Goal: Task Accomplishment & Management: Manage account settings

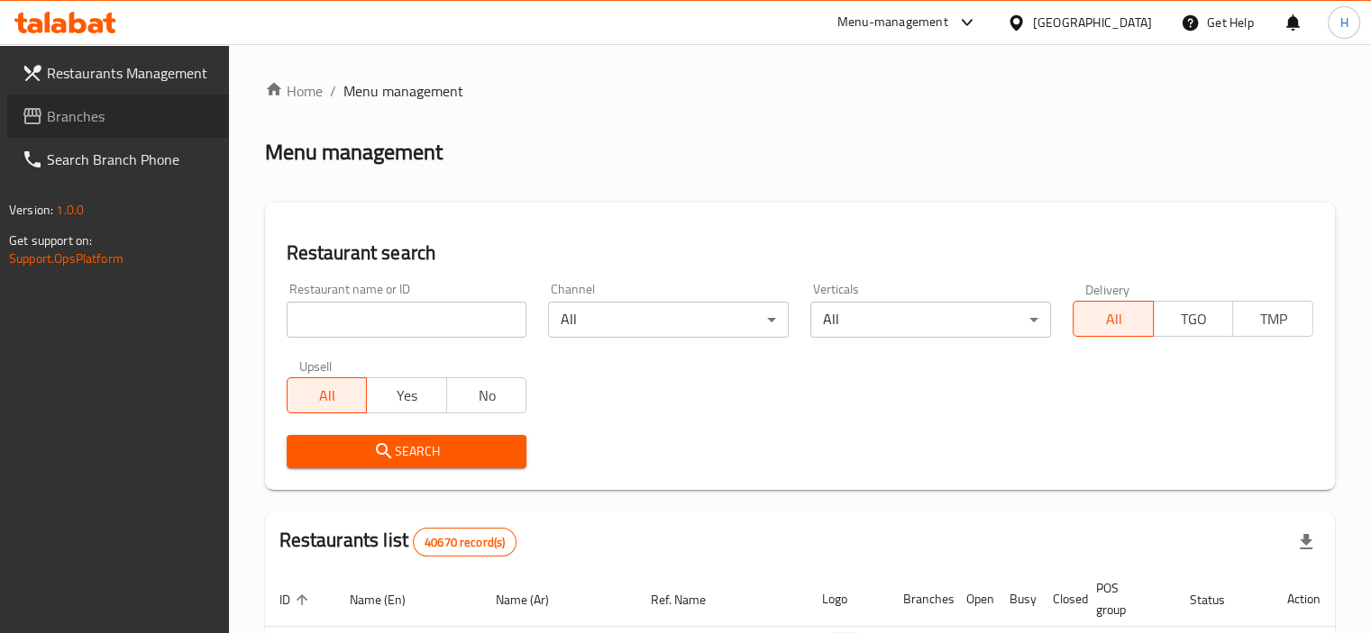
click at [148, 126] on span "Branches" at bounding box center [131, 116] width 168 height 22
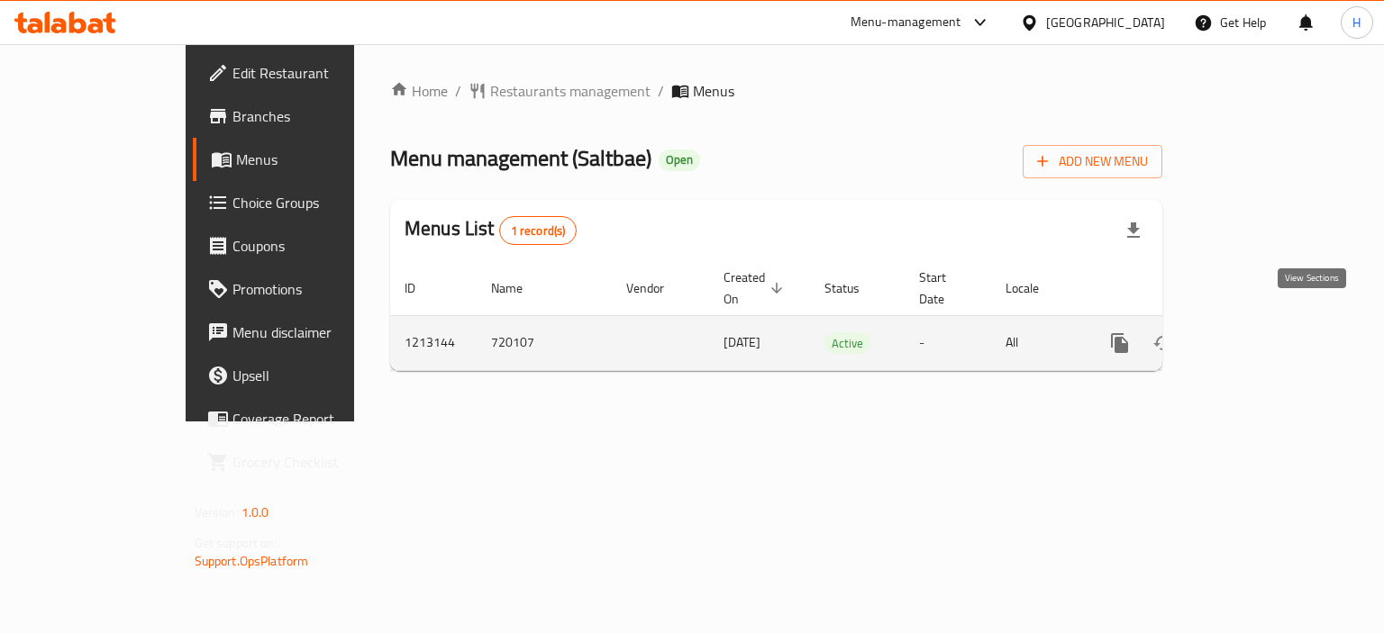
click at [1261, 333] on icon "enhanced table" at bounding box center [1250, 344] width 22 height 22
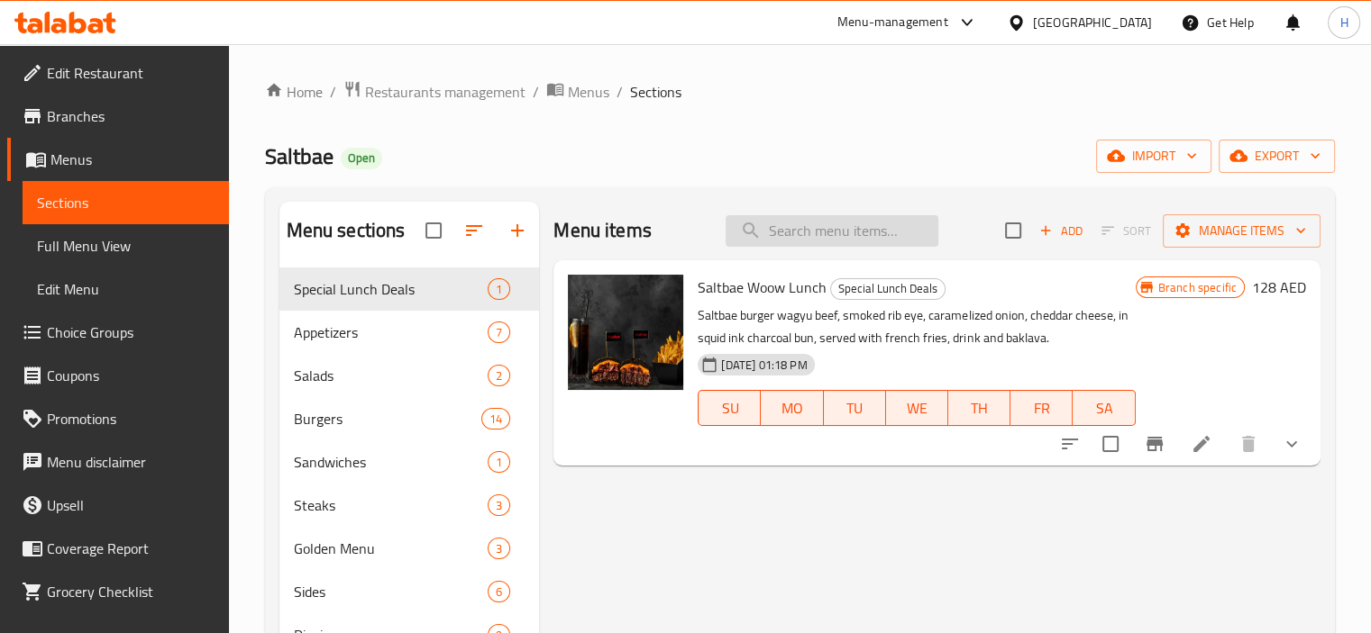
click at [815, 234] on input "search" at bounding box center [831, 231] width 213 height 32
paste input "Saltbae Special Salad"
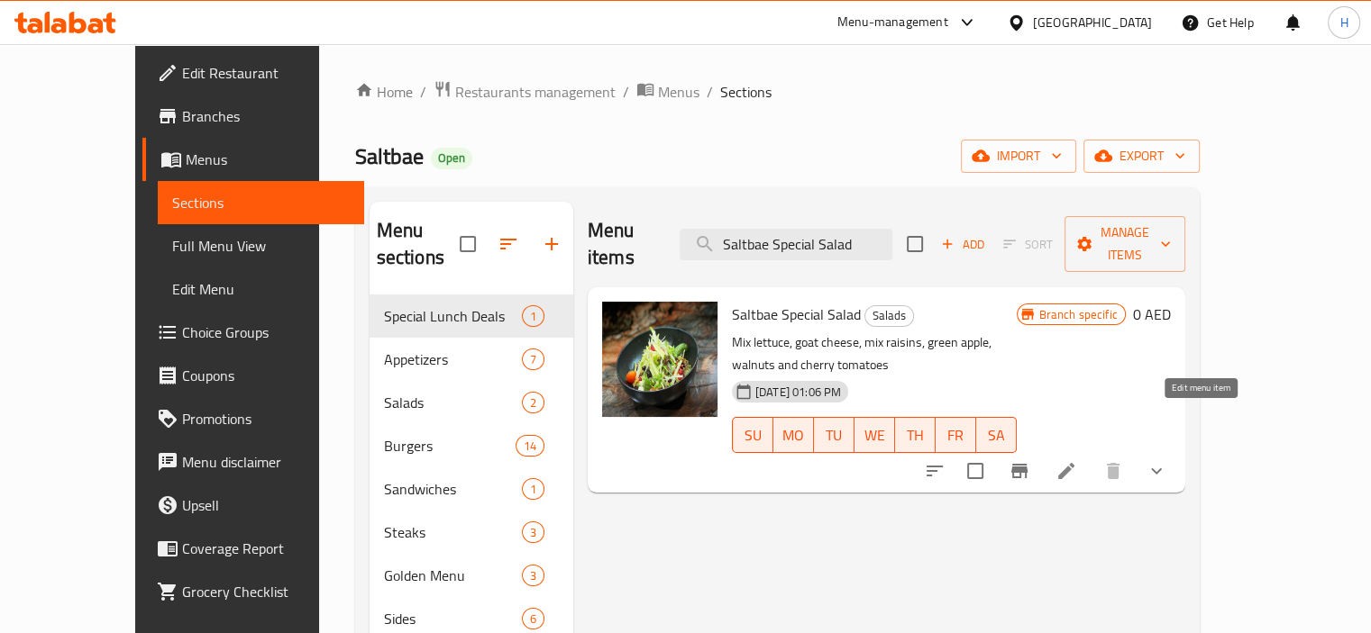
type input "Saltbae Special Salad"
click at [1077, 460] on icon at bounding box center [1066, 471] width 22 height 22
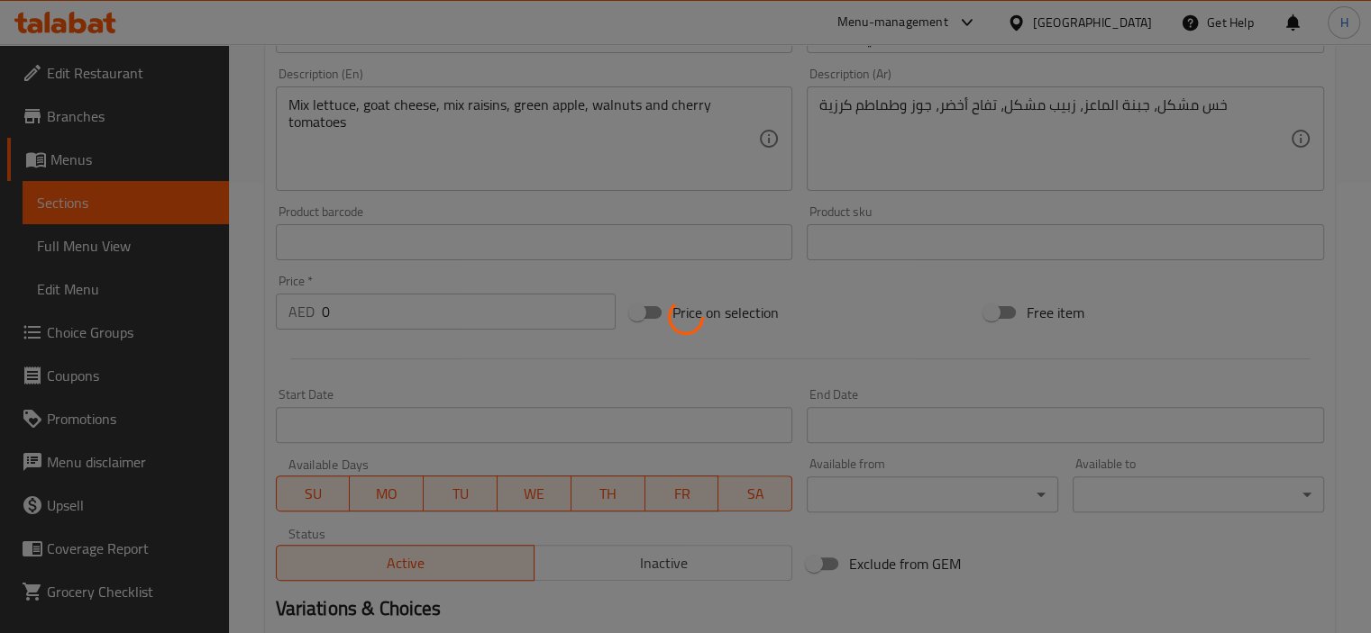
scroll to position [642, 0]
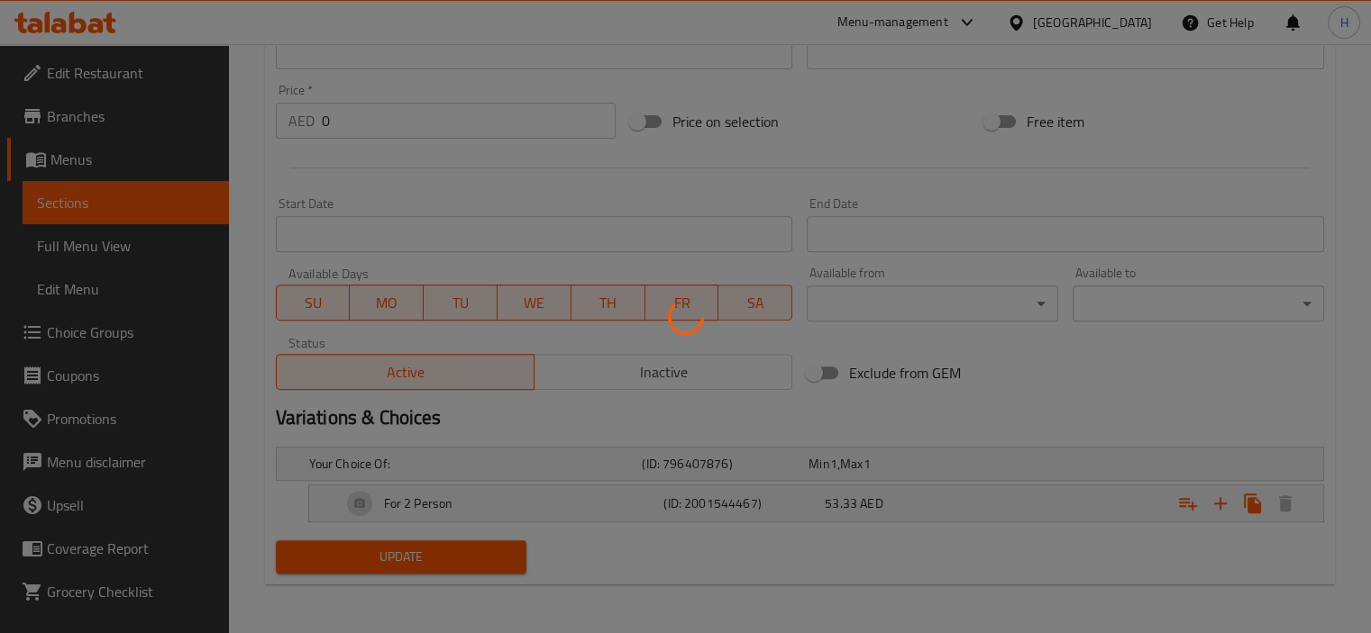
click at [1016, 365] on div at bounding box center [685, 316] width 1371 height 633
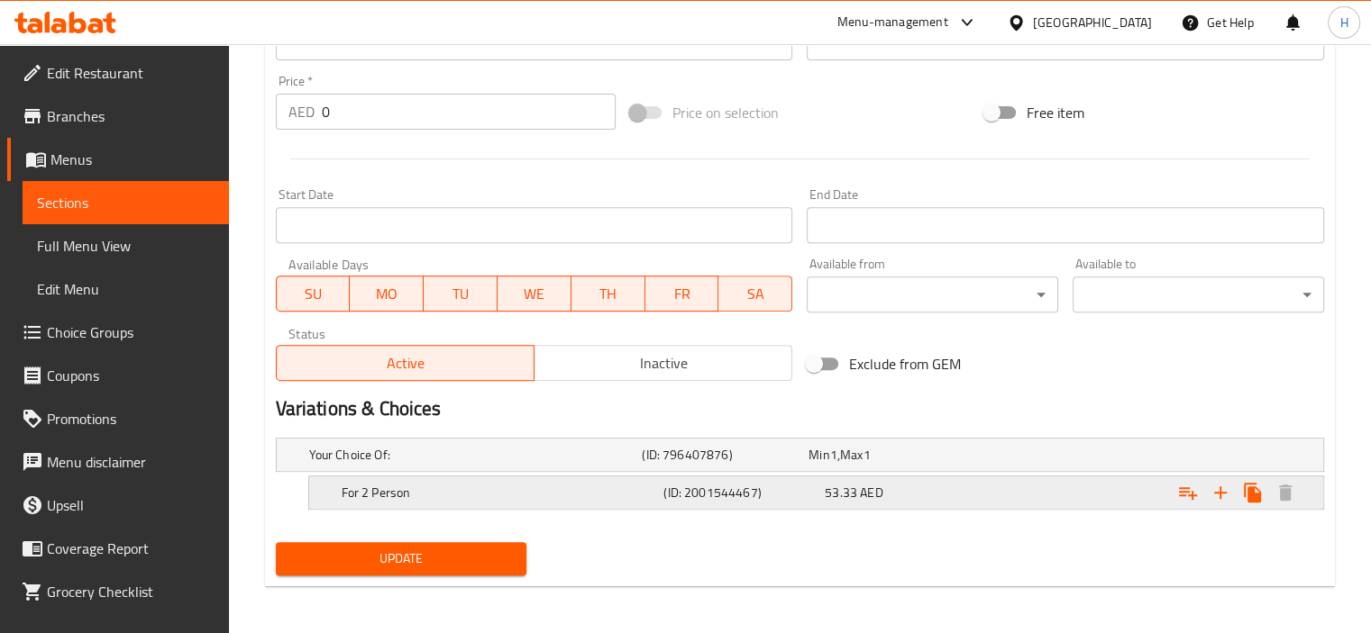
scroll to position [652, 0]
click at [577, 466] on div "For 2 Person" at bounding box center [471, 453] width 333 height 25
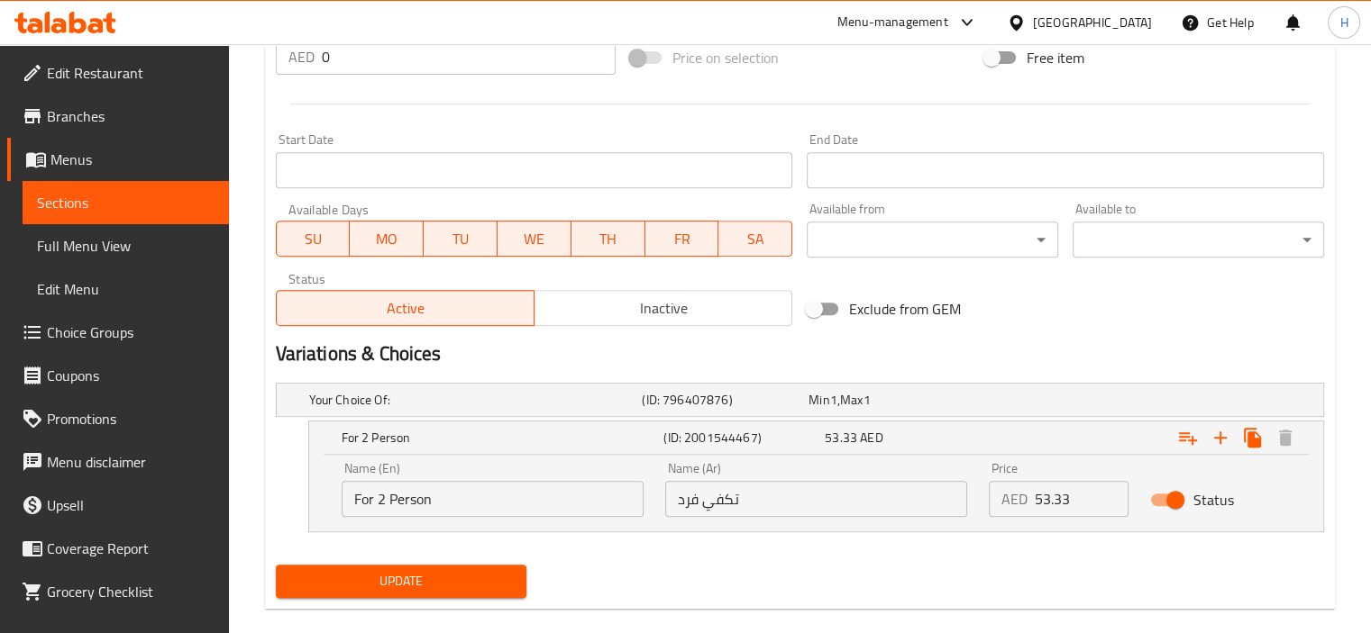
scroll to position [730, 0]
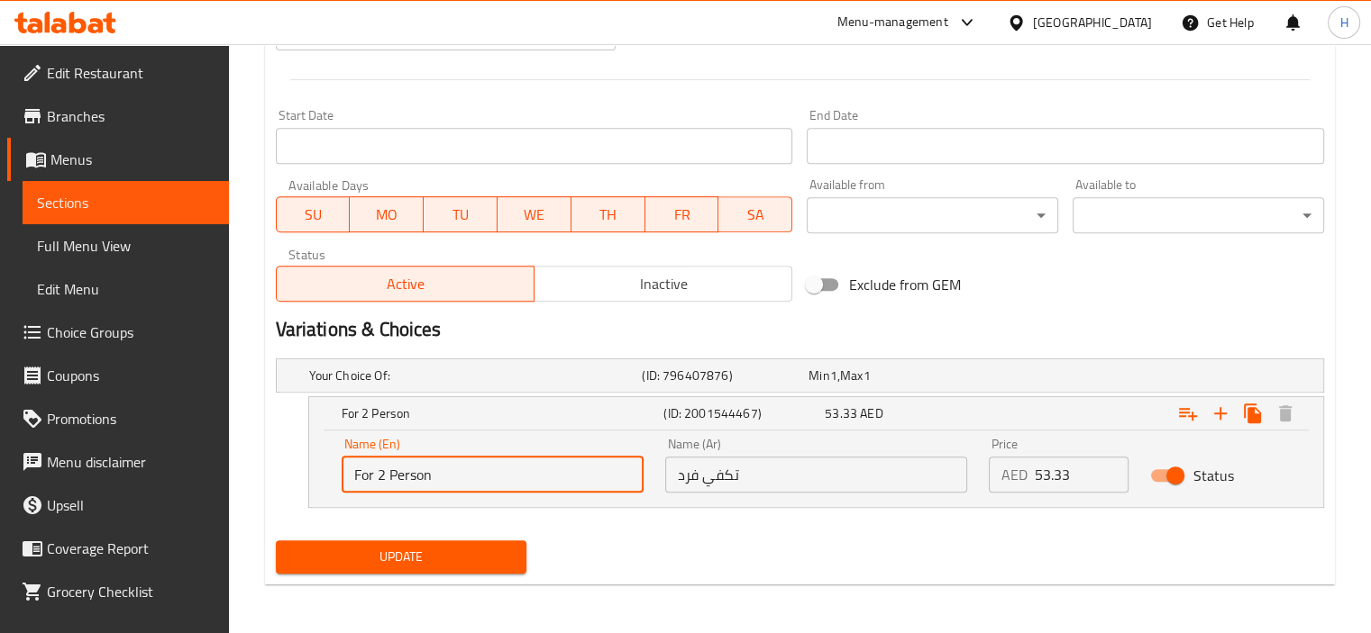
click at [463, 478] on input "For 2 Person" at bounding box center [493, 475] width 302 height 36
click at [755, 469] on input "تكفي فرد" at bounding box center [816, 475] width 302 height 36
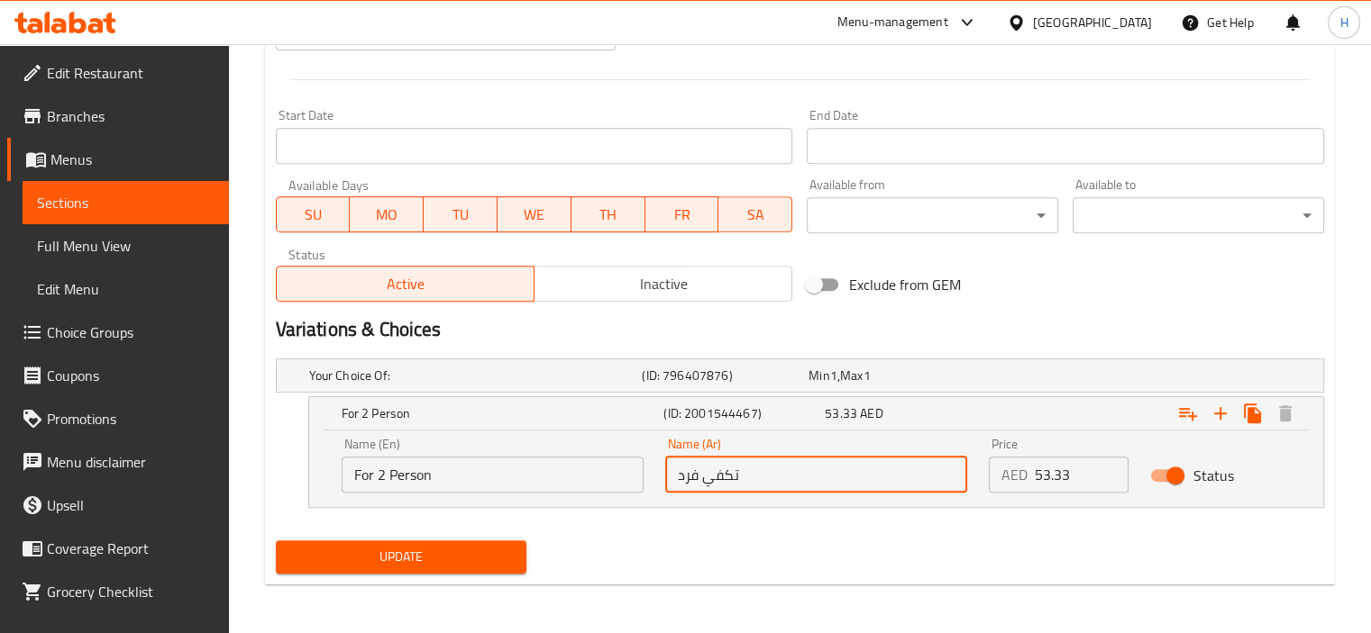
click at [755, 469] on input "تكفي فرد" at bounding box center [816, 475] width 302 height 36
paste input "لشخصين"
type input "لشخصين"
click at [400, 563] on span "Update" at bounding box center [401, 557] width 223 height 23
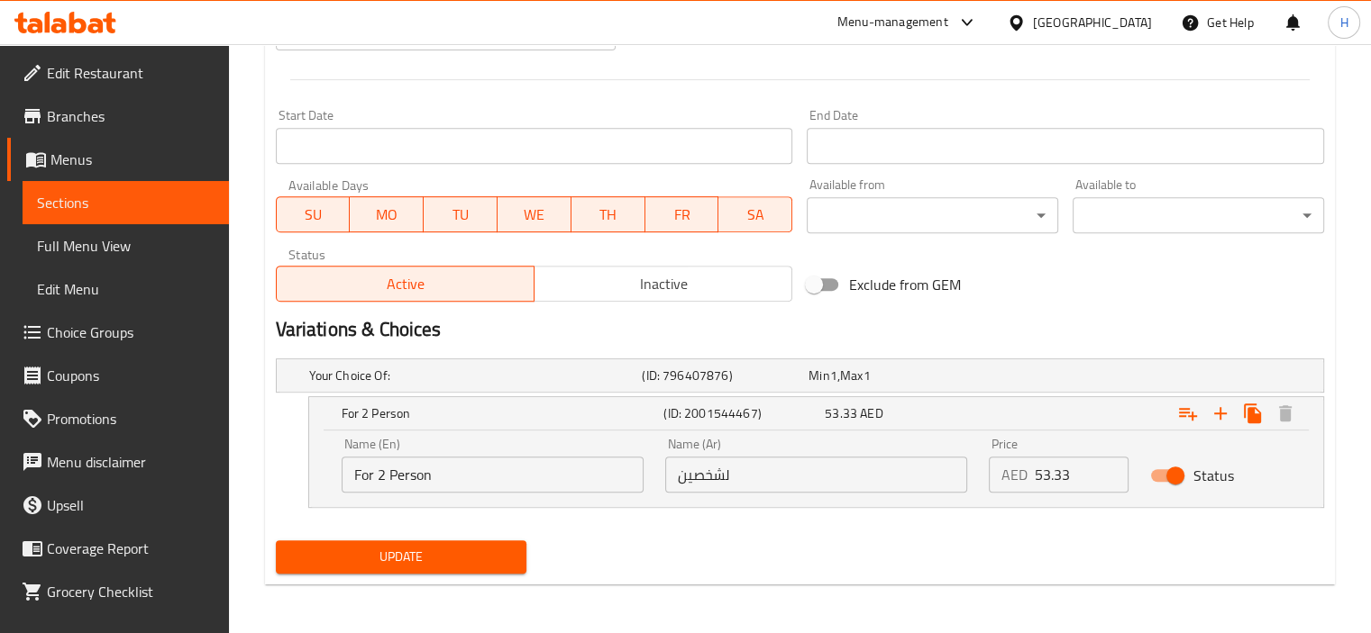
click at [1024, 26] on icon at bounding box center [1016, 23] width 19 height 19
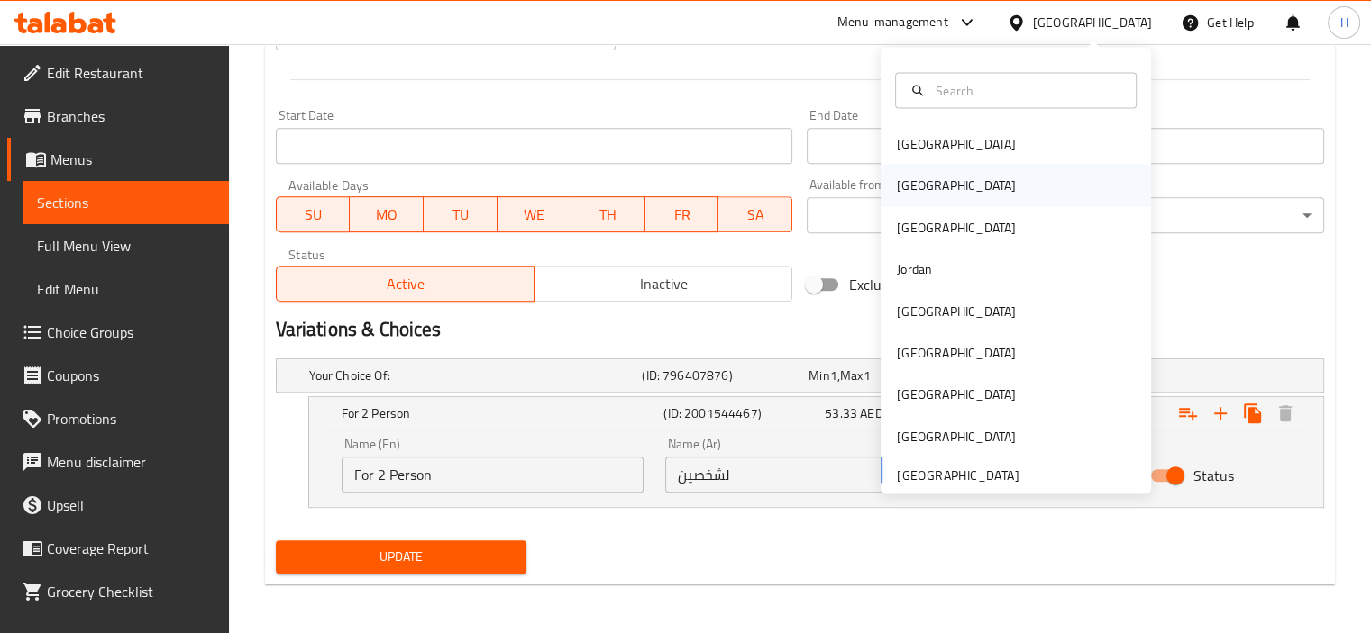
click at [927, 190] on div "[GEOGRAPHIC_DATA]" at bounding box center [956, 185] width 148 height 41
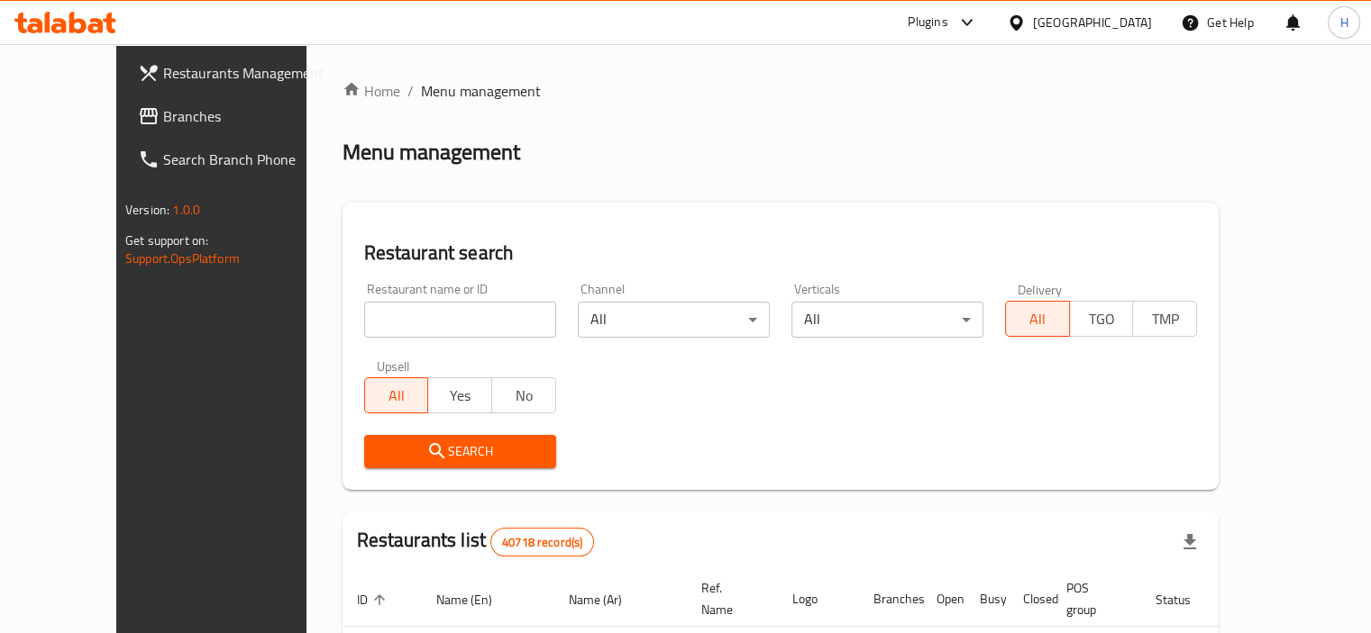
click at [163, 105] on span "Branches" at bounding box center [247, 116] width 168 height 22
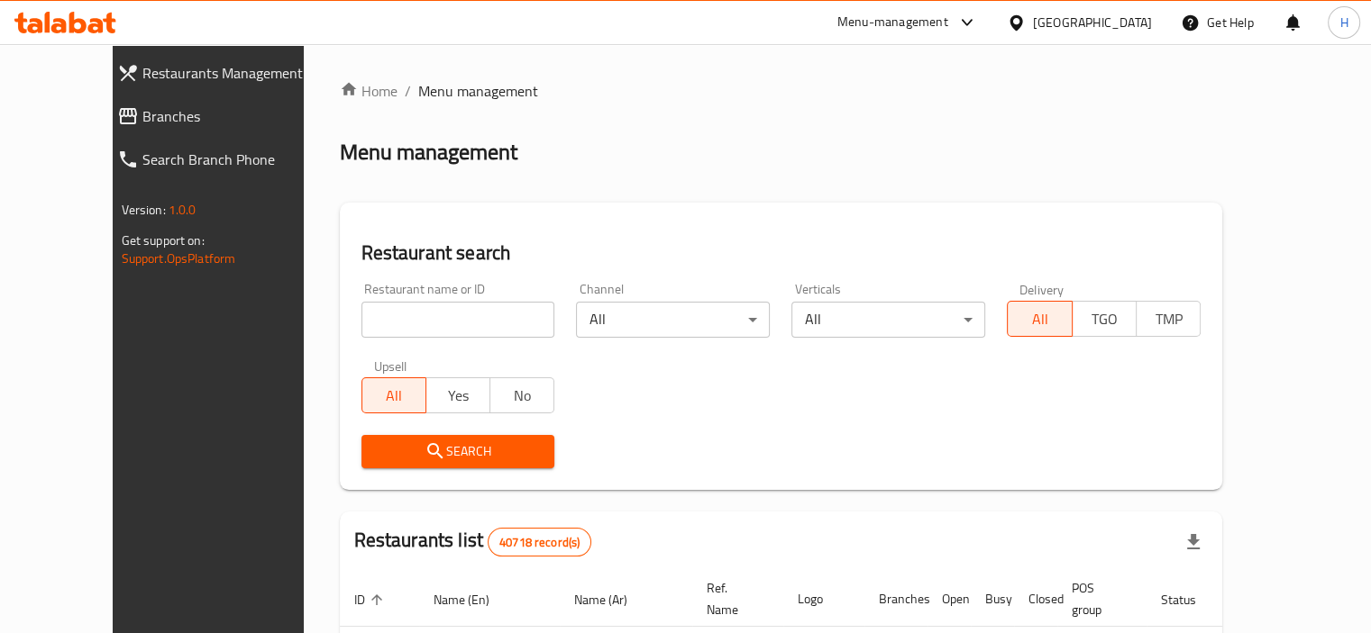
click at [361, 327] on input "search" at bounding box center [458, 320] width 194 height 36
paste input "699752"
type input "699752"
click at [428, 447] on span "Search" at bounding box center [458, 452] width 165 height 23
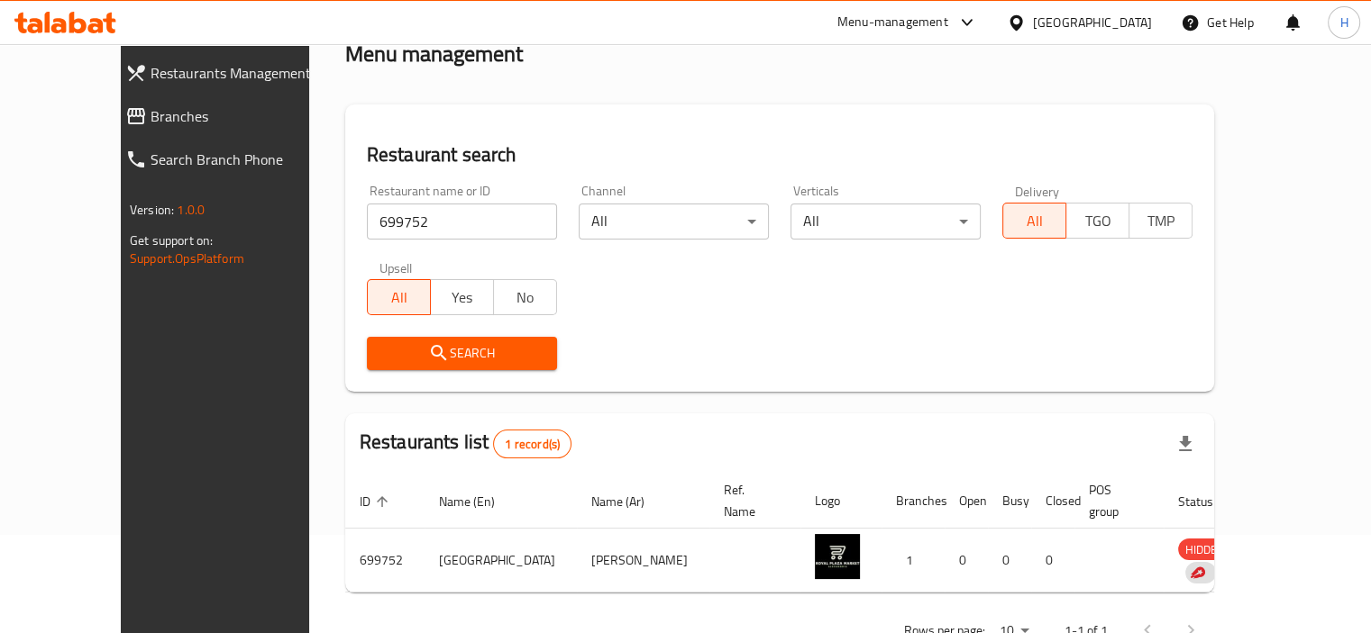
scroll to position [133, 0]
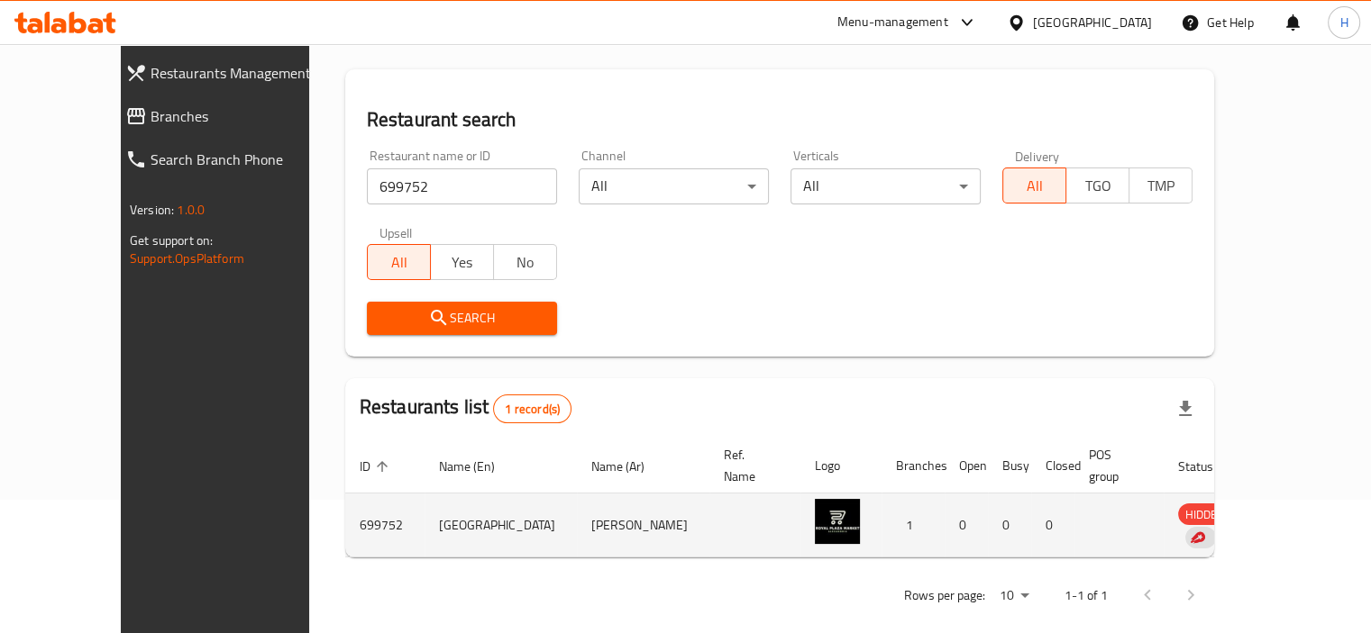
click at [1258, 510] on td "HIDDEN" at bounding box center [1210, 526] width 95 height 64
click at [1284, 501] on td "enhanced table" at bounding box center [1289, 526] width 62 height 64
click at [1285, 500] on td "enhanced table" at bounding box center [1289, 526] width 62 height 64
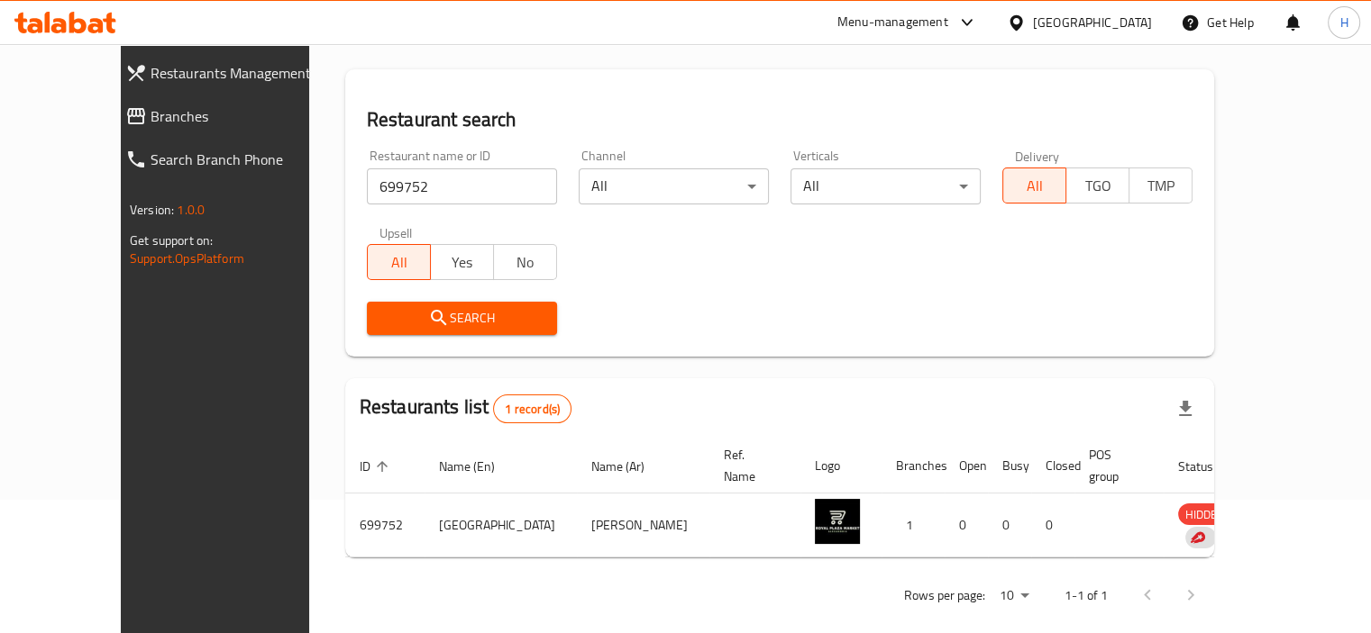
click at [897, 592] on div "Rows per page: 10 1-1 of 1" at bounding box center [779, 595] width 869 height 47
click at [755, 254] on div "Restaurant name or ID 699752 Restaurant name or ID Channel All ​ Verticals All …" at bounding box center [779, 242] width 847 height 207
click at [150, 71] on span "Restaurants Management" at bounding box center [242, 73] width 185 height 22
